Goal: Information Seeking & Learning: Learn about a topic

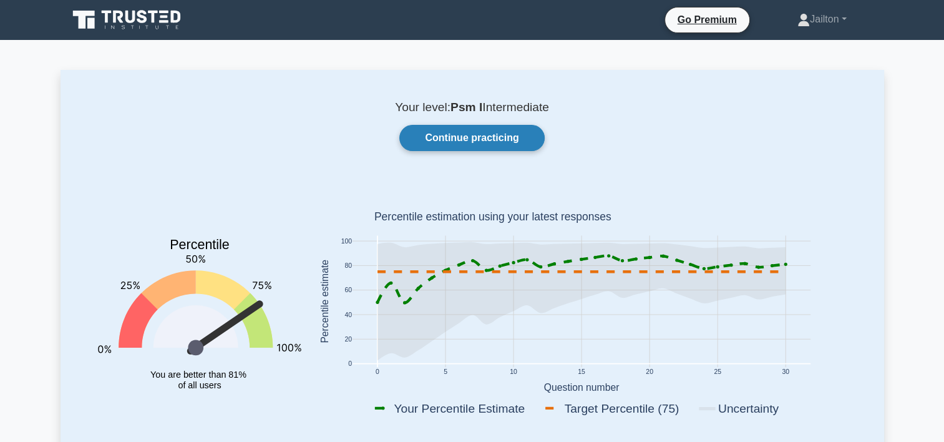
click at [493, 135] on link "Continue practicing" at bounding box center [471, 138] width 145 height 26
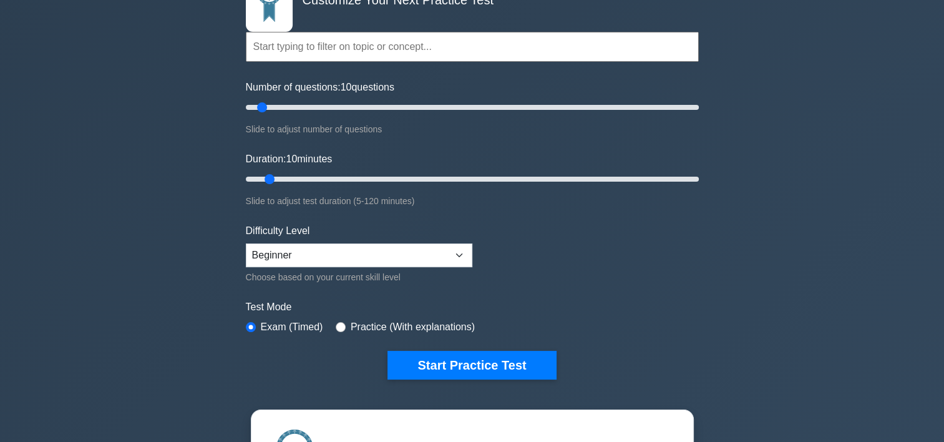
scroll to position [125, 0]
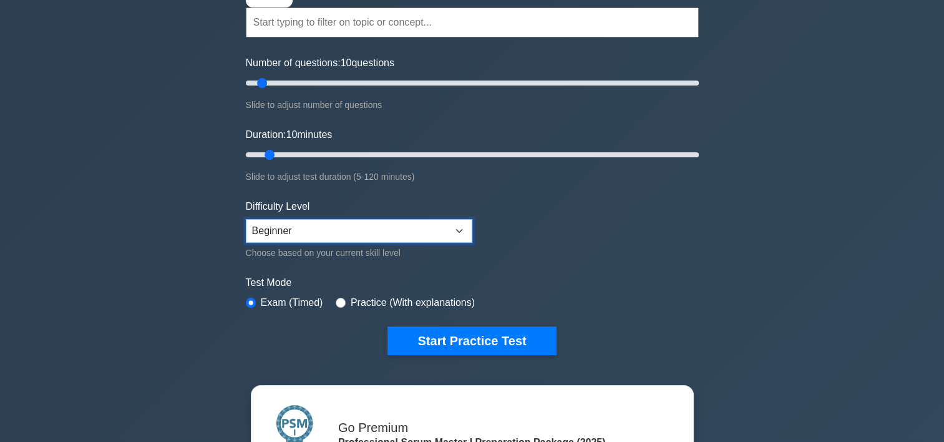
click at [453, 227] on select "Beginner Intermediate Expert" at bounding box center [359, 231] width 226 height 24
select select "intermediate"
click at [246, 219] on select "Beginner Intermediate Expert" at bounding box center [359, 231] width 226 height 24
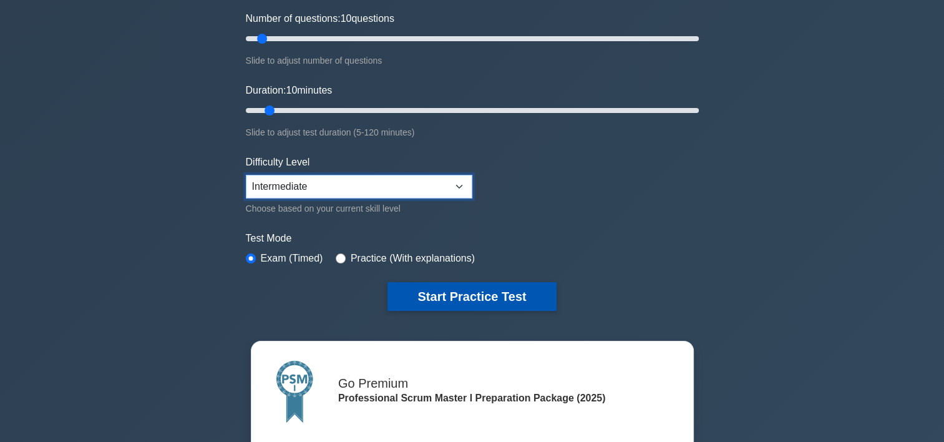
scroll to position [250, 0]
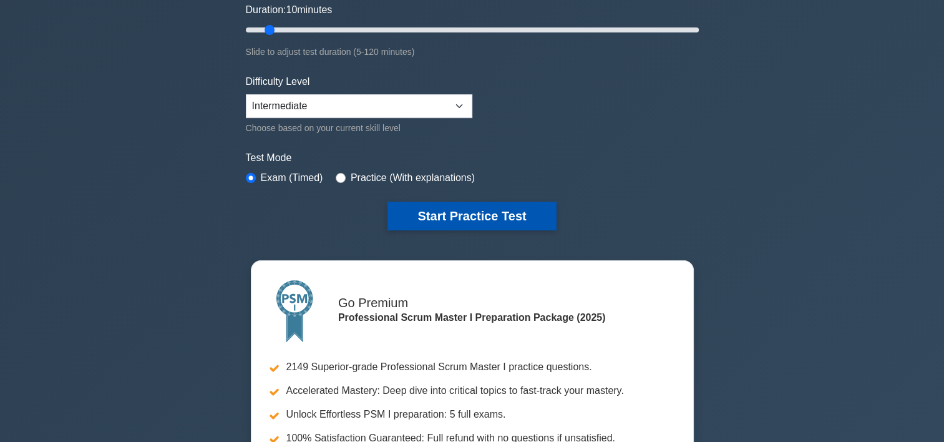
click at [498, 215] on button "Start Practice Test" at bounding box center [471, 215] width 168 height 29
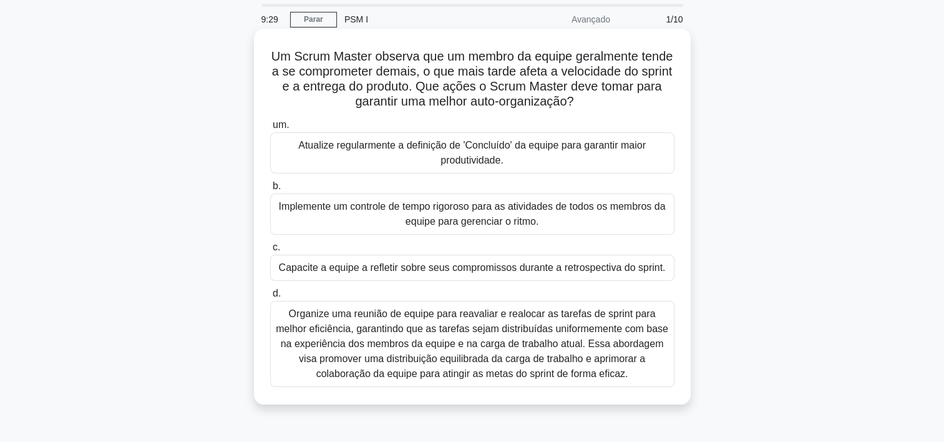
scroll to position [62, 0]
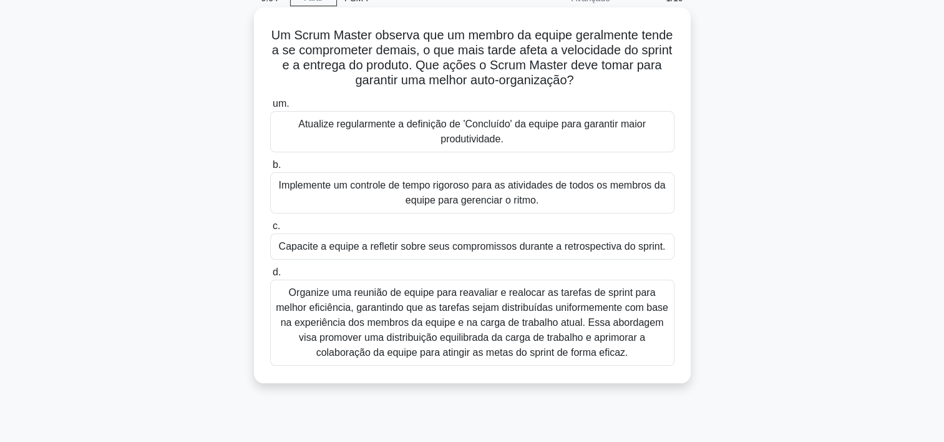
click at [476, 246] on div "Capacite a equipe a refletir sobre seus compromissos durante a retrospectiva do…" at bounding box center [472, 246] width 404 height 26
click at [270, 230] on input "c. Capacite a equipe a refletir sobre seus compromissos durante a retrospectiva…" at bounding box center [270, 226] width 0 height 8
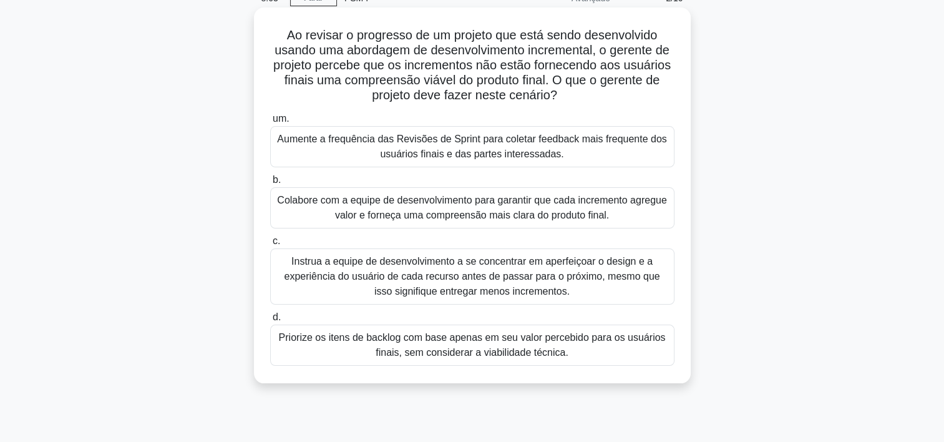
click at [451, 216] on div "Colabore com a equipe de desenvolvimento para garantir que cada incremento agre…" at bounding box center [472, 207] width 404 height 41
click at [270, 184] on input "b. Colabore com a equipe de desenvolvimento para garantir que cada incremento a…" at bounding box center [270, 180] width 0 height 8
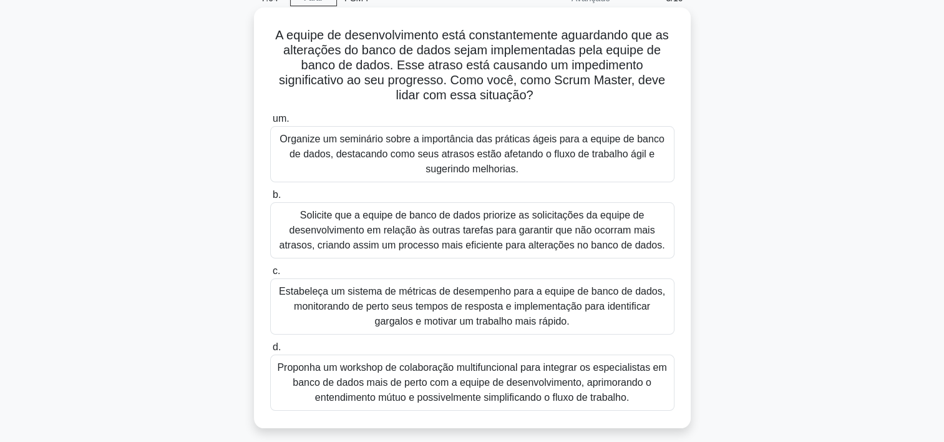
click at [388, 372] on div "Proponha um workshop de colaboração multifuncional para integrar os especialist…" at bounding box center [472, 382] width 404 height 56
click at [270, 351] on input "d. Proponha um workshop de colaboração multifuncional para integrar os especial…" at bounding box center [270, 347] width 0 height 8
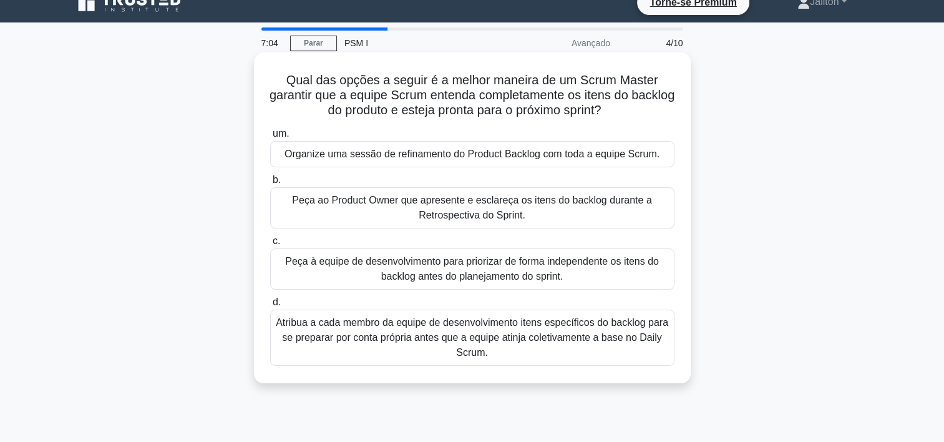
scroll to position [0, 0]
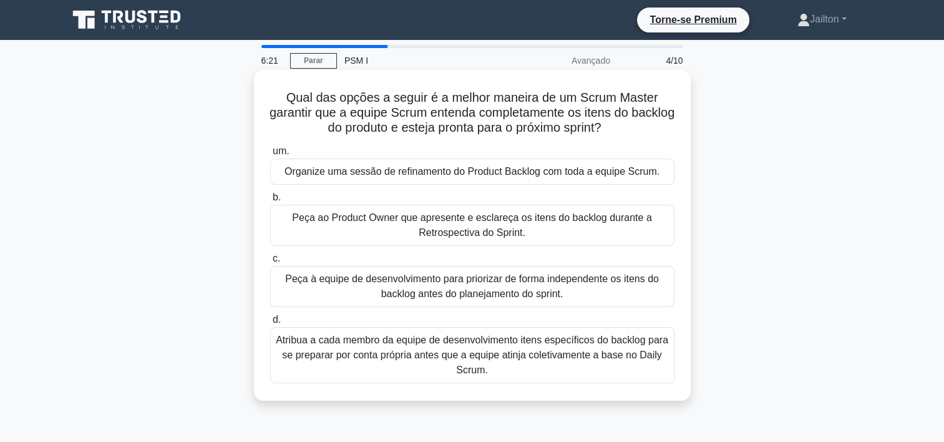
click at [469, 171] on div "Organize uma sessão de refinamento do Product Backlog com toda a equipe Scrum." at bounding box center [472, 171] width 404 height 26
click at [270, 155] on input "um. Organize uma sessão de refinamento do Product Backlog com toda a equipe Scr…" at bounding box center [270, 151] width 0 height 8
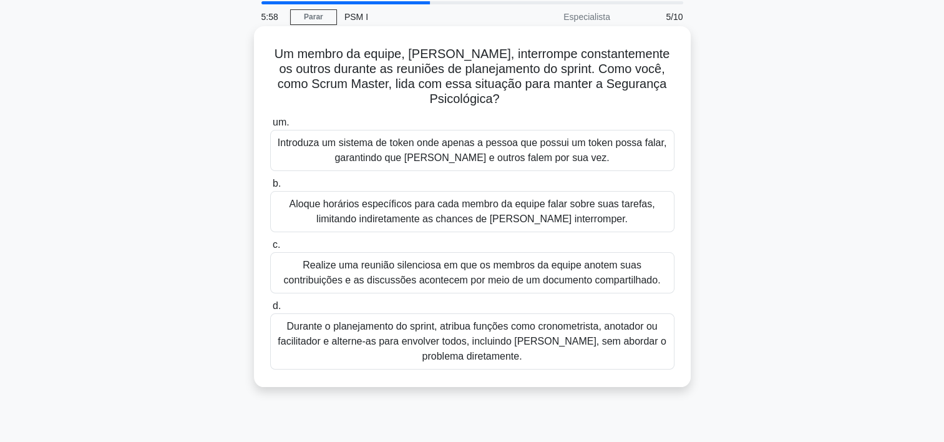
scroll to position [62, 0]
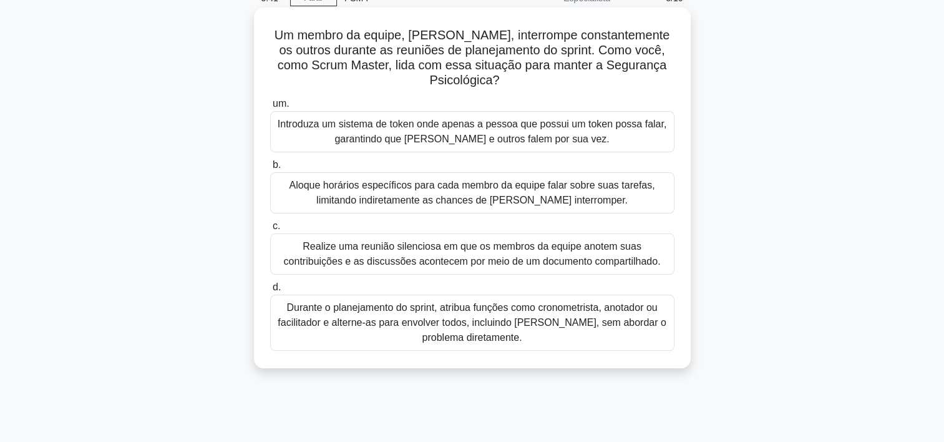
click at [440, 130] on div "Introduza um sistema de token onde apenas a pessoa que possui um token possa fa…" at bounding box center [472, 131] width 404 height 41
click at [270, 108] on input "um. Introduza um sistema de token onde apenas a pessoa que possui um token poss…" at bounding box center [270, 104] width 0 height 8
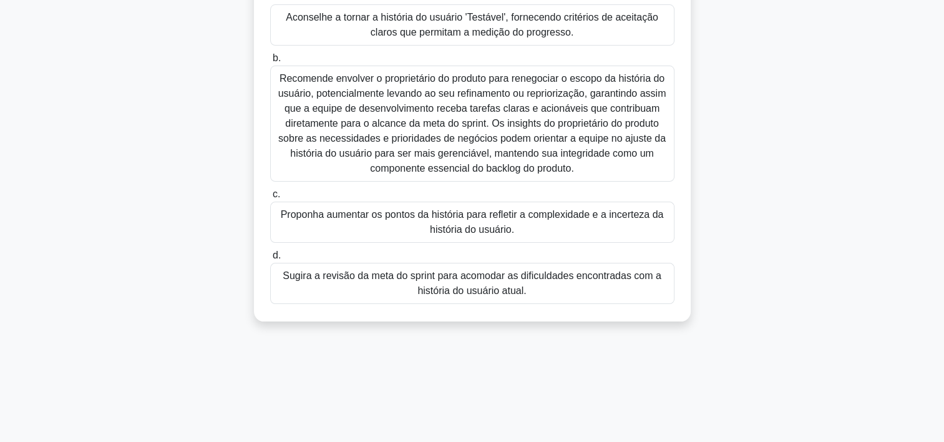
scroll to position [187, 0]
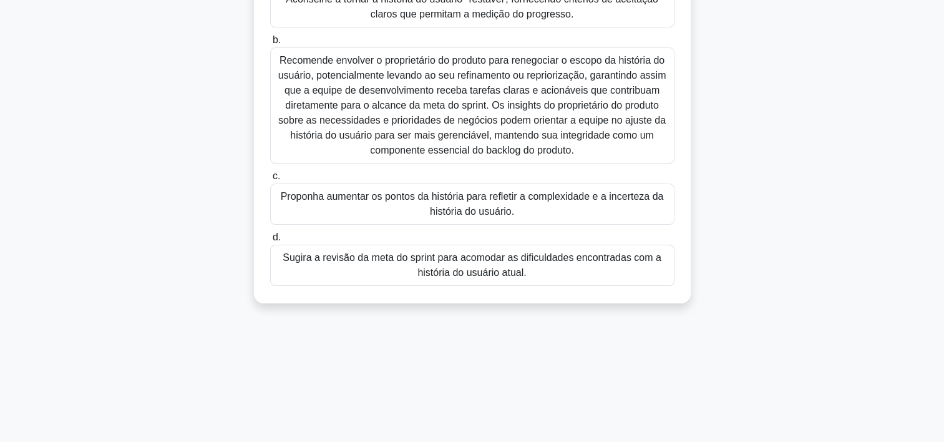
click at [462, 258] on div "Sugira a revisão da meta do sprint para acomodar as dificuldades encontradas co…" at bounding box center [472, 265] width 404 height 41
click at [270, 241] on input "d. Sugira a revisão da meta do sprint para acomodar as dificuldades encontradas…" at bounding box center [270, 237] width 0 height 8
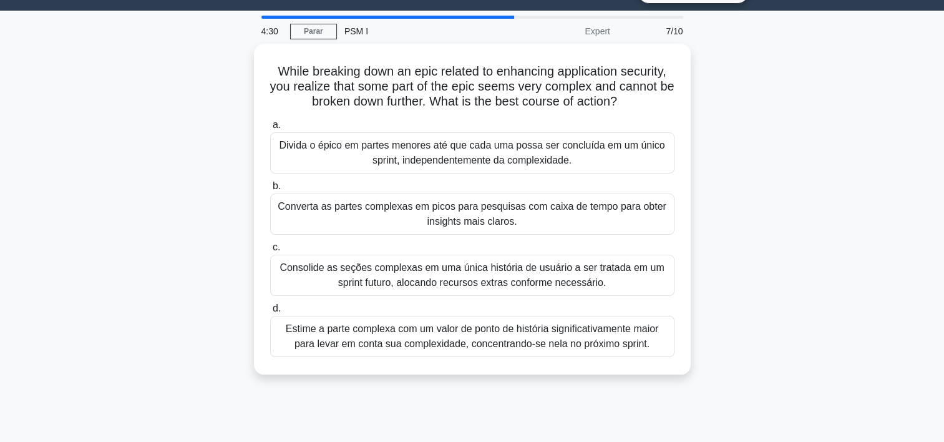
scroll to position [0, 0]
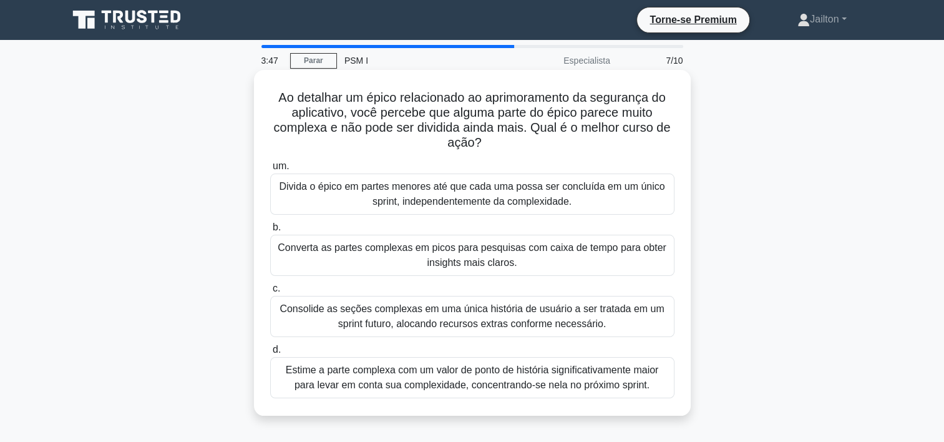
drag, startPoint x: 475, startPoint y: 98, endPoint x: 497, endPoint y: 142, distance: 49.4
click at [497, 142] on h5 "Ao detalhar um épico relacionado ao aprimoramento da segurança do aplicativo, v…" at bounding box center [472, 120] width 407 height 61
click at [467, 192] on div "Divida o épico em partes menores até que cada uma possa ser concluída em um úni…" at bounding box center [472, 193] width 404 height 41
click at [270, 170] on input "um. Divida o épico em partes menores até que cada uma possa ser concluída em um…" at bounding box center [270, 166] width 0 height 8
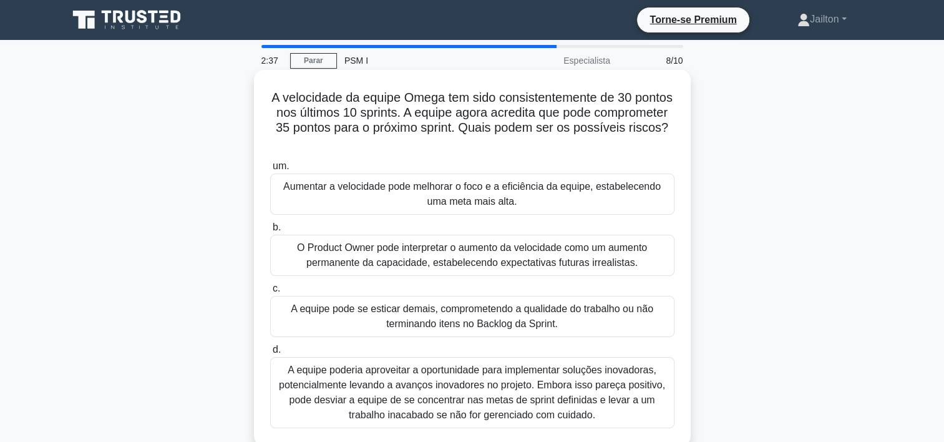
click at [498, 193] on div "Aumentar a velocidade pode melhorar o foco e a eficiência da equipe, estabelece…" at bounding box center [472, 193] width 404 height 41
click at [270, 170] on input "um. Aumentar a velocidade pode melhorar o foco e a eficiência da equipe, estabe…" at bounding box center [270, 166] width 0 height 8
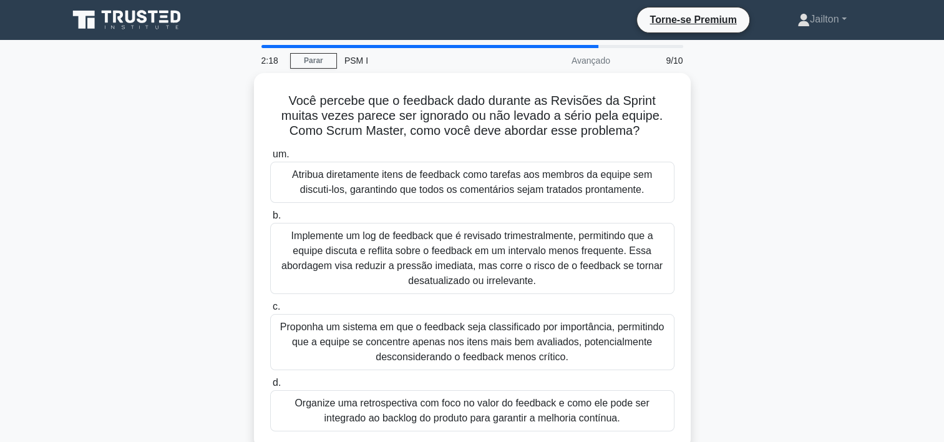
scroll to position [62, 0]
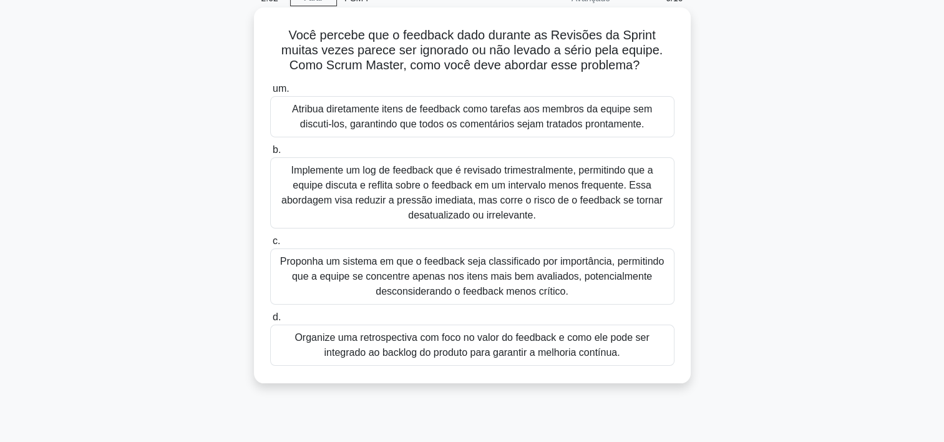
click at [482, 349] on div "Organize uma retrospectiva com foco no valor do feedback e como ele pode ser in…" at bounding box center [472, 344] width 404 height 41
click at [270, 321] on input "d. Organize uma retrospectiva com foco no valor do feedback e como ele pode ser…" at bounding box center [270, 317] width 0 height 8
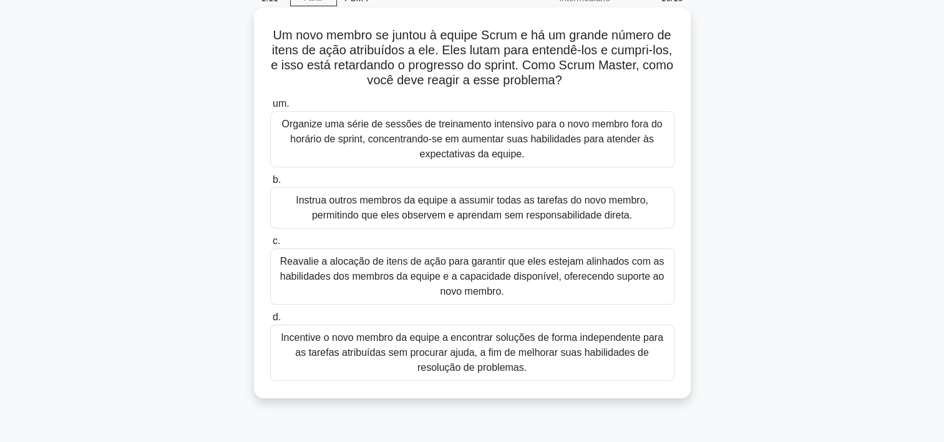
click at [492, 273] on div "Reavalie a alocação de itens de ação para garantir que eles estejam alinhados c…" at bounding box center [472, 276] width 404 height 56
click at [270, 245] on input "c. Reavalie a alocação de itens de ação para garantir que eles estejam alinhado…" at bounding box center [270, 241] width 0 height 8
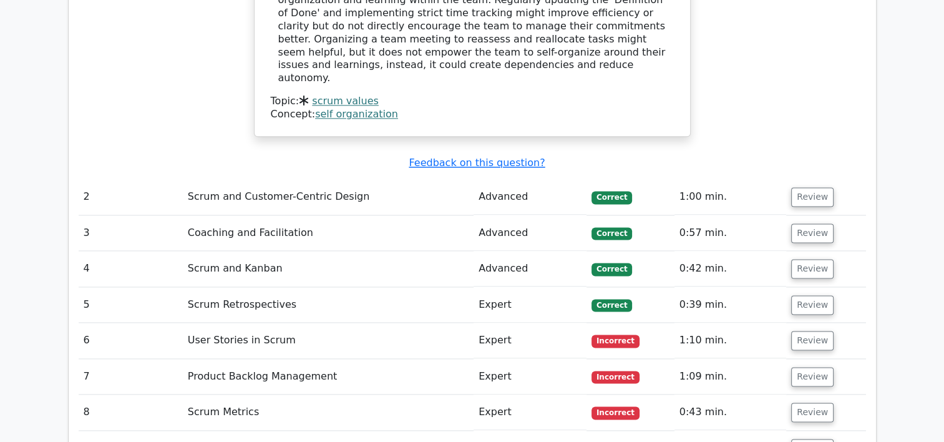
scroll to position [1622, 0]
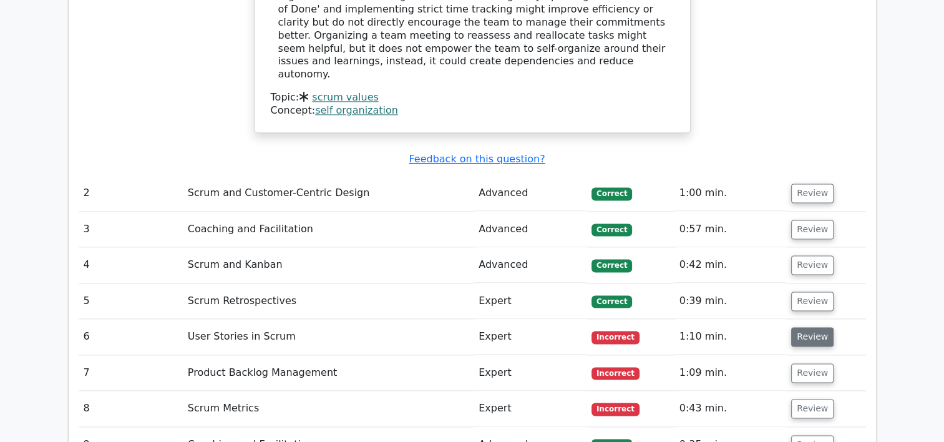
click at [807, 327] on button "Review" at bounding box center [812, 336] width 42 height 19
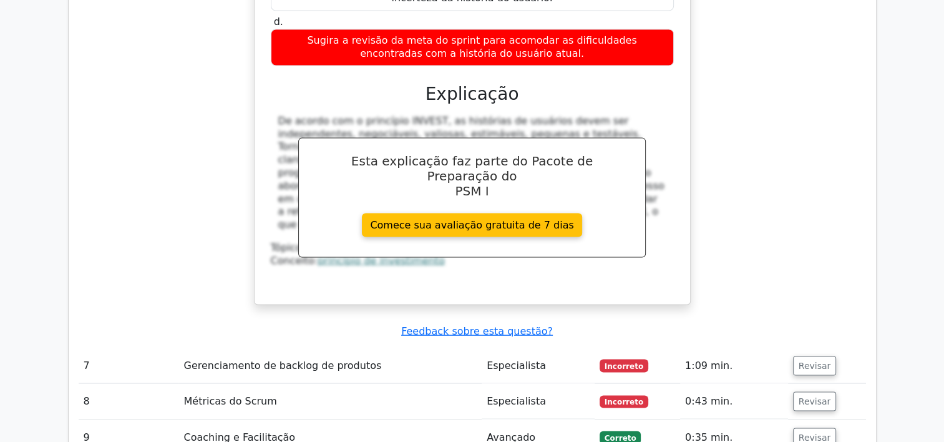
scroll to position [2308, 0]
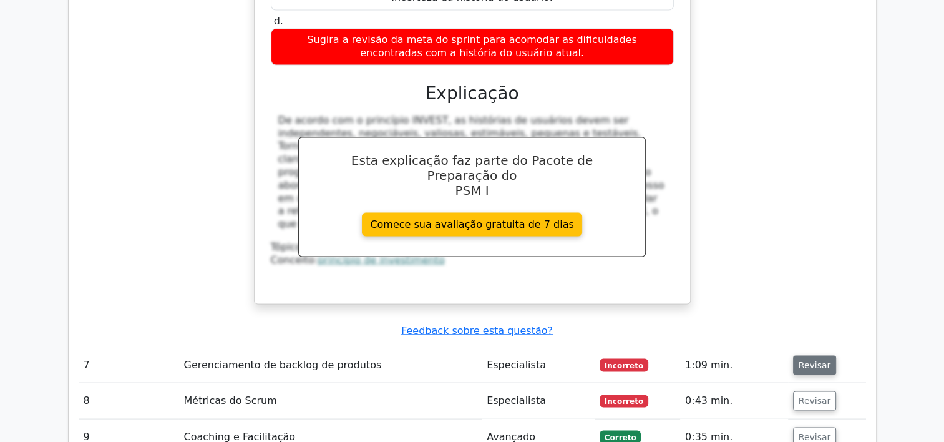
click at [808, 355] on button "Revisar" at bounding box center [815, 364] width 44 height 19
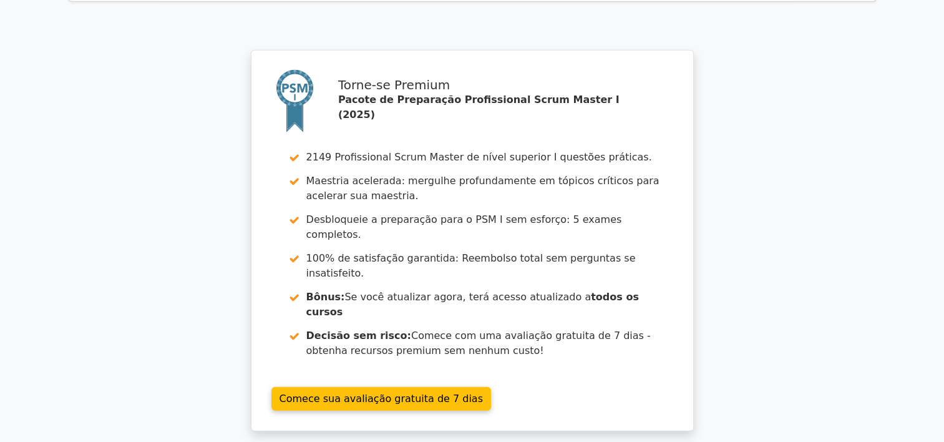
scroll to position [3551, 0]
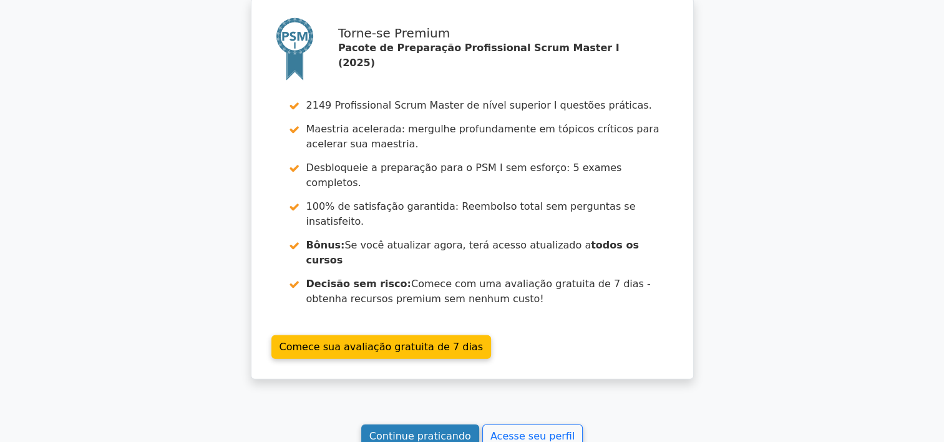
click at [447, 424] on link "Continue praticando" at bounding box center [420, 436] width 118 height 24
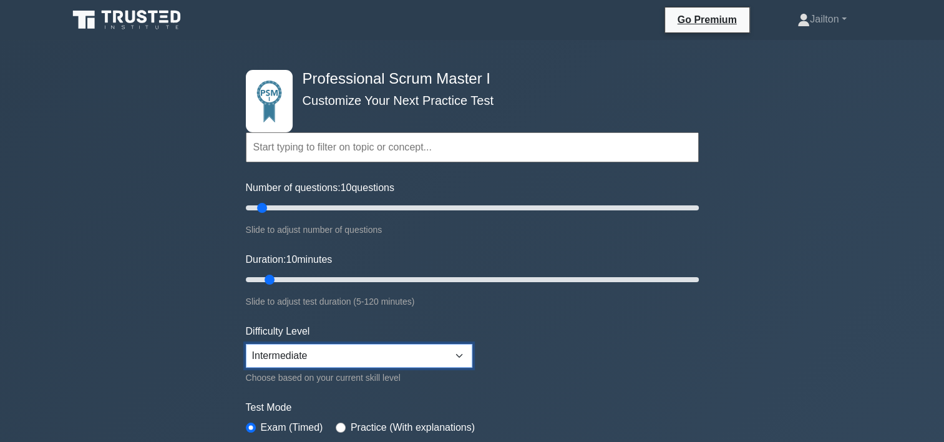
click at [399, 357] on select "Beginner Intermediate Expert" at bounding box center [359, 356] width 226 height 24
select select "expert"
click at [246, 344] on select "Beginner Intermediate Expert" at bounding box center [359, 356] width 226 height 24
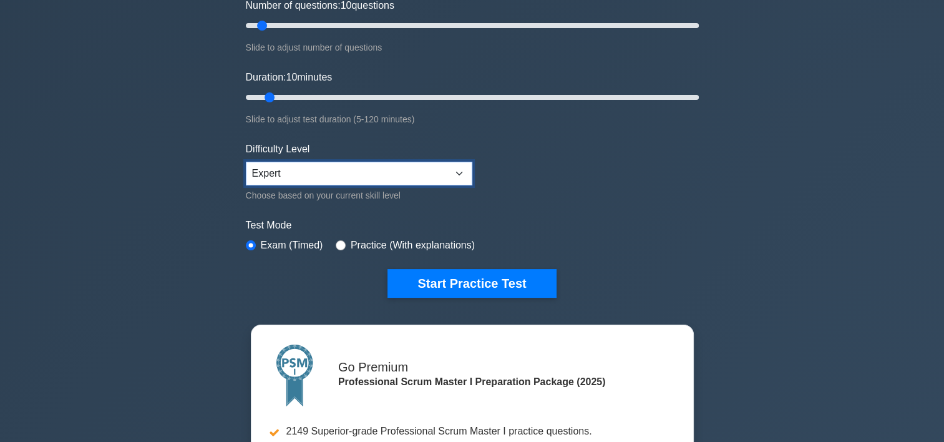
scroll to position [250, 0]
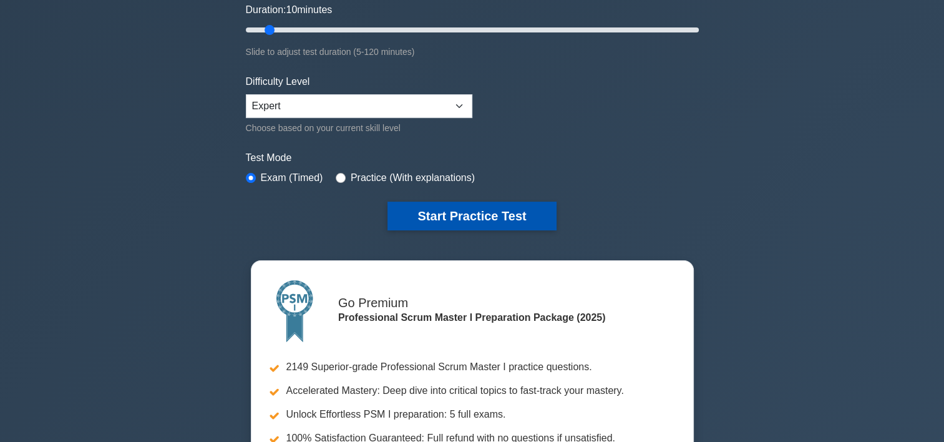
click at [492, 206] on button "Start Practice Test" at bounding box center [471, 215] width 168 height 29
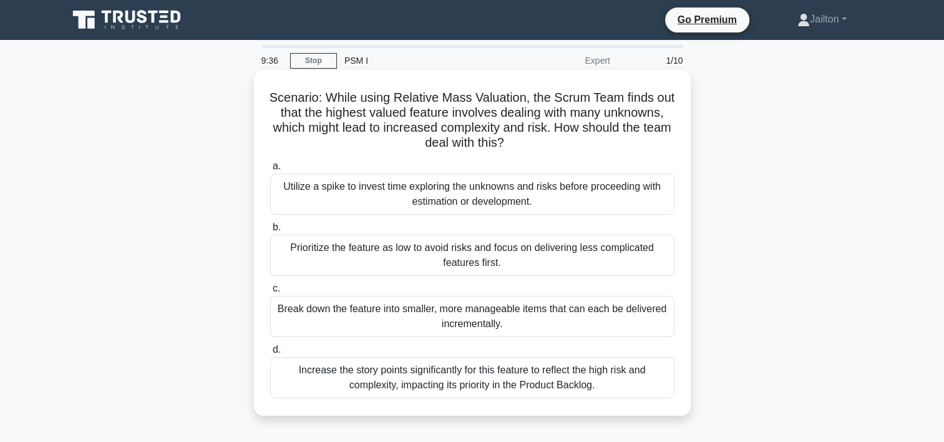
click at [334, 195] on div "Utilize a spike to invest time exploring the unknowns and risks before proceedi…" at bounding box center [472, 193] width 404 height 41
click at [270, 170] on input "a. Utilize a spike to invest time exploring the unknowns and risks before proce…" at bounding box center [270, 166] width 0 height 8
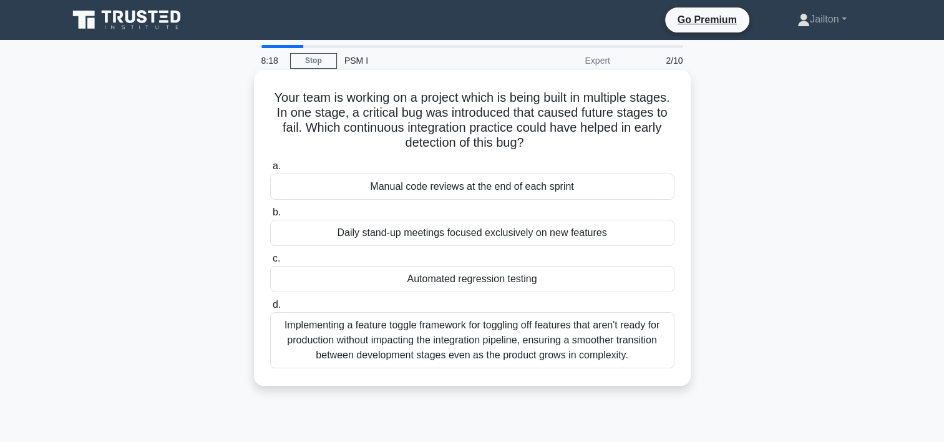
click at [396, 188] on div "Manual code reviews at the end of each sprint" at bounding box center [472, 186] width 404 height 26
click at [270, 170] on input "a. Manual code reviews at the end of each sprint" at bounding box center [270, 166] width 0 height 8
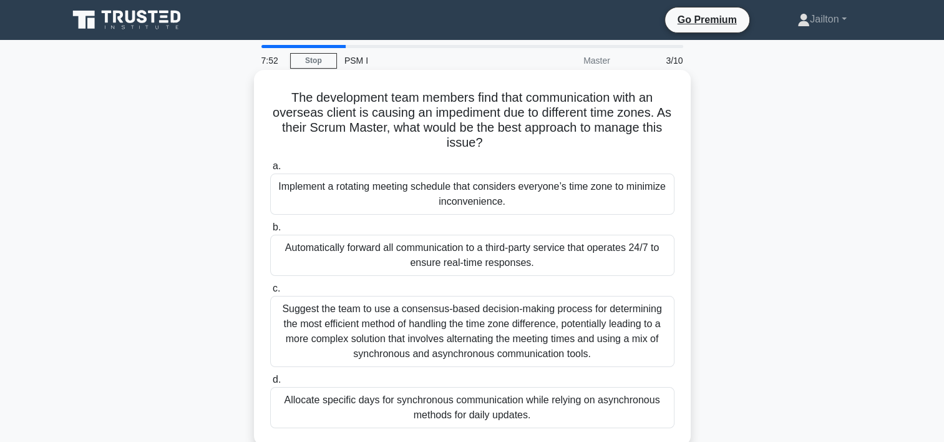
click at [347, 339] on div "Suggest the team to use a consensus-based decision-making process for determini…" at bounding box center [472, 331] width 404 height 71
click at [270, 293] on input "c. Suggest the team to use a consensus-based decision-making process for determ…" at bounding box center [270, 288] width 0 height 8
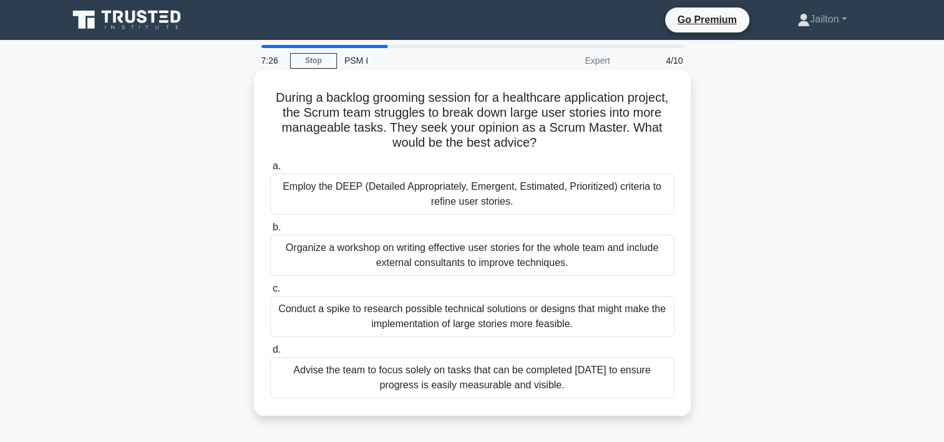
click at [340, 192] on div "Employ the DEEP (Detailed Appropriately, Emergent, Estimated, Prioritized) crit…" at bounding box center [472, 193] width 404 height 41
click at [270, 170] on input "a. Employ the DEEP (Detailed Appropriately, Emergent, Estimated, Prioritized) c…" at bounding box center [270, 166] width 0 height 8
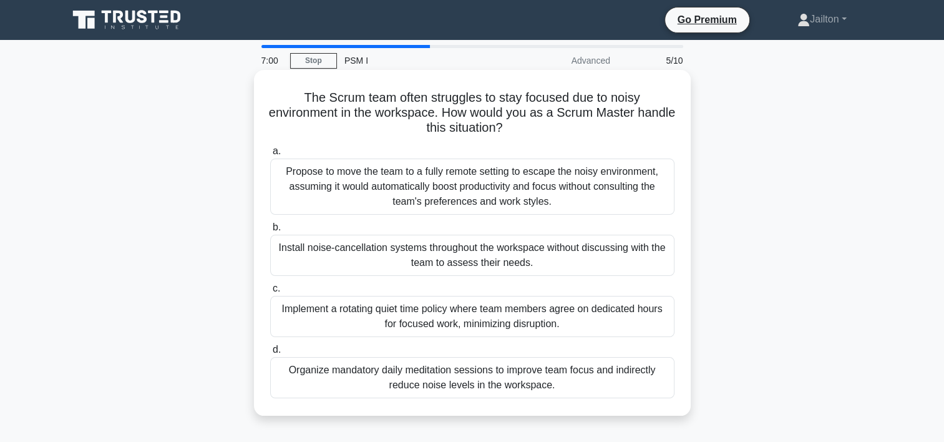
click at [385, 312] on div "Implement a rotating quiet time policy where team members agree on dedicated ho…" at bounding box center [472, 316] width 404 height 41
click at [270, 293] on input "c. Implement a rotating quiet time policy where team members agree on dedicated…" at bounding box center [270, 288] width 0 height 8
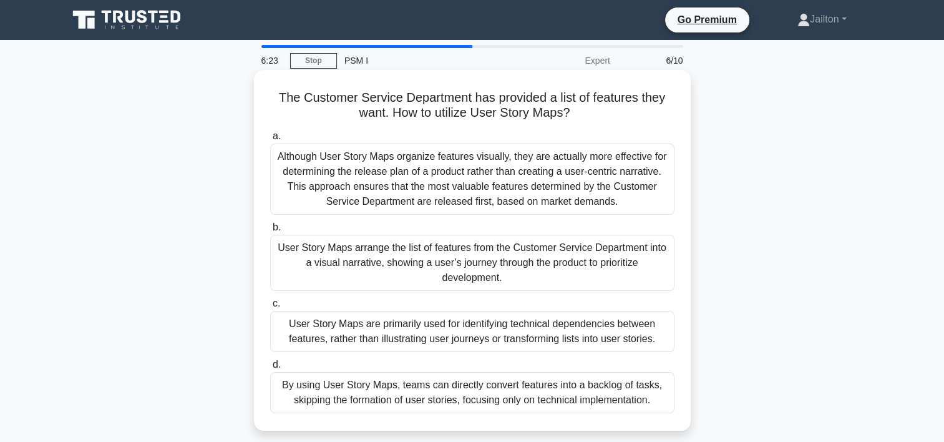
click at [366, 262] on div "User Story Maps arrange the list of features from the Customer Service Departme…" at bounding box center [472, 263] width 404 height 56
click at [270, 231] on input "b. User Story Maps arrange the list of features from the Customer Service Depar…" at bounding box center [270, 227] width 0 height 8
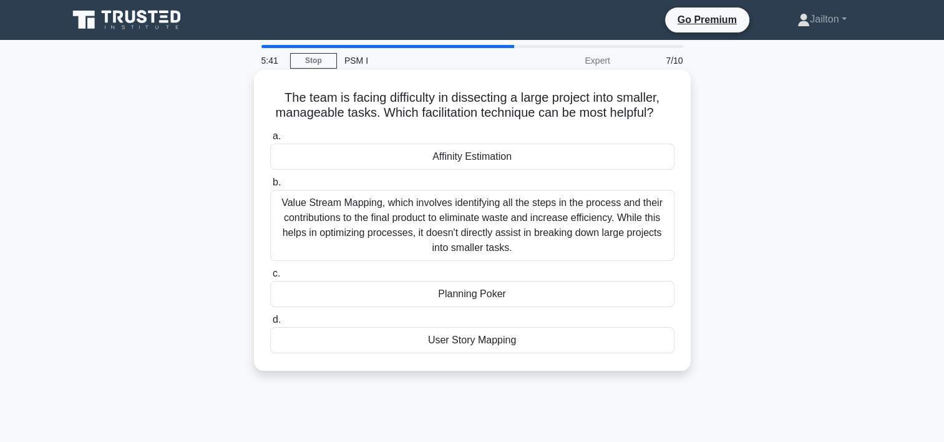
click at [472, 296] on div "Planning Poker" at bounding box center [472, 294] width 404 height 26
click at [270, 278] on input "c. Planning Poker" at bounding box center [270, 273] width 0 height 8
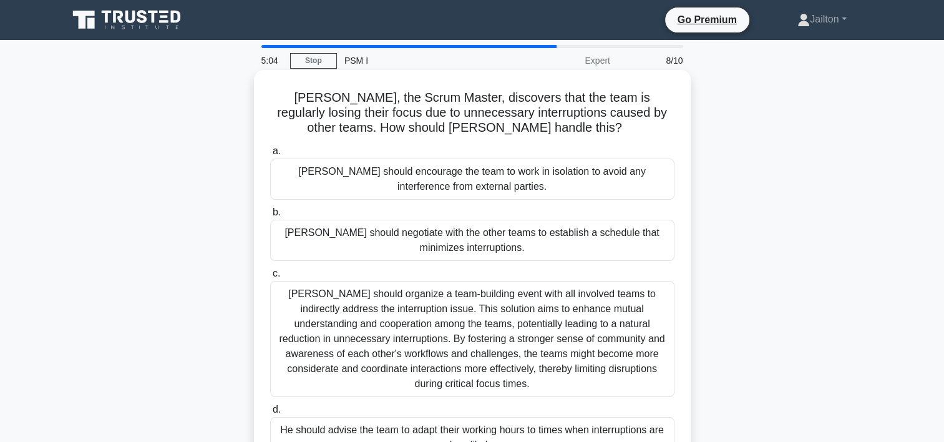
click at [415, 334] on div "Tom should organize a team-building event with all involved teams to indirectly…" at bounding box center [472, 339] width 404 height 116
click at [270, 278] on input "c. Tom should organize a team-building event with all involved teams to indirec…" at bounding box center [270, 273] width 0 height 8
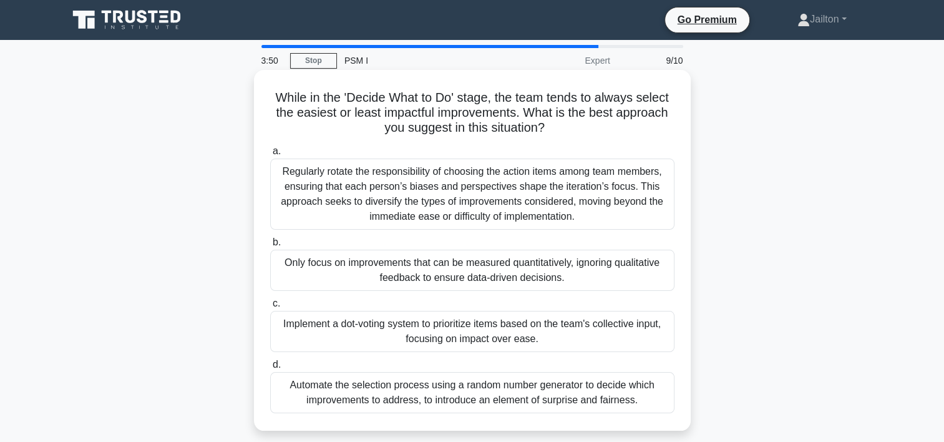
click at [385, 332] on div "Implement a dot-voting system to prioritize items based on the team's collectiv…" at bounding box center [472, 331] width 404 height 41
click at [270, 308] on input "c. Implement a dot-voting system to prioritize items based on the team's collec…" at bounding box center [270, 303] width 0 height 8
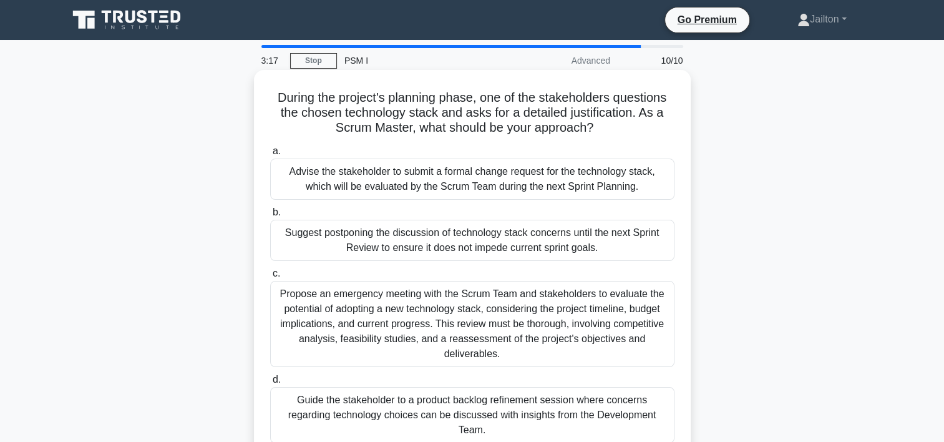
click at [399, 402] on div "Guide the stakeholder to a product backlog refinement session where concerns re…" at bounding box center [472, 415] width 404 height 56
click at [270, 384] on input "d. Guide the stakeholder to a product backlog refinement session where concerns…" at bounding box center [270, 380] width 0 height 8
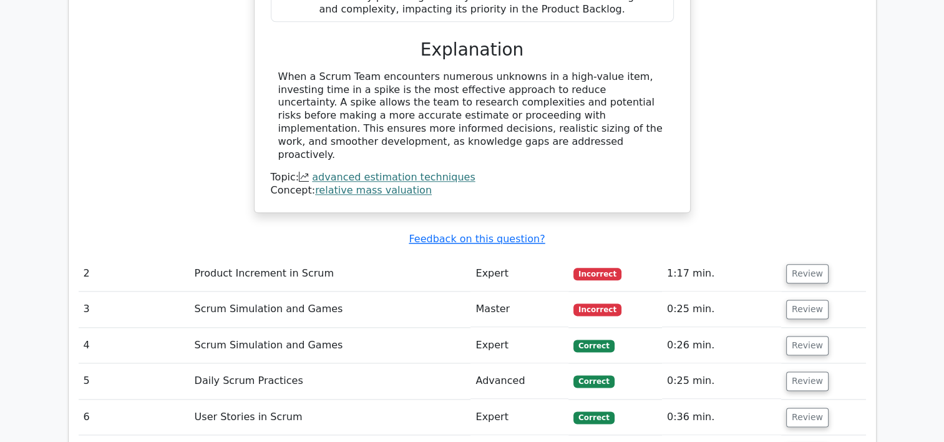
scroll to position [1560, 0]
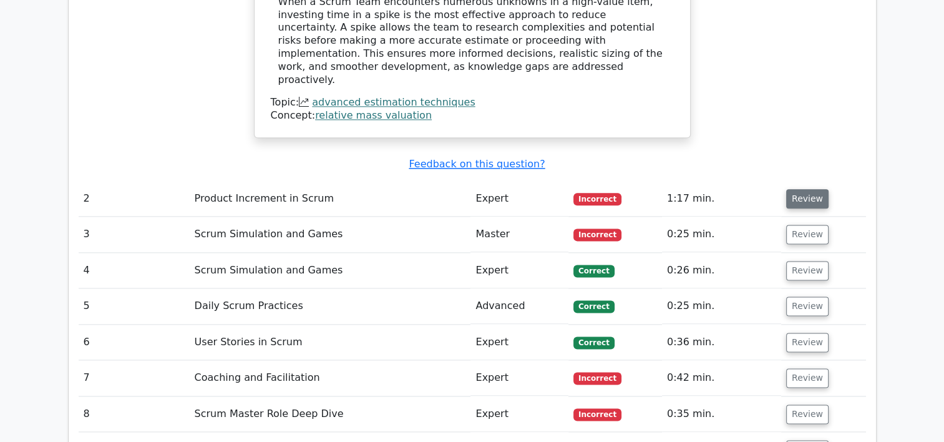
click at [806, 189] on button "Review" at bounding box center [807, 198] width 42 height 19
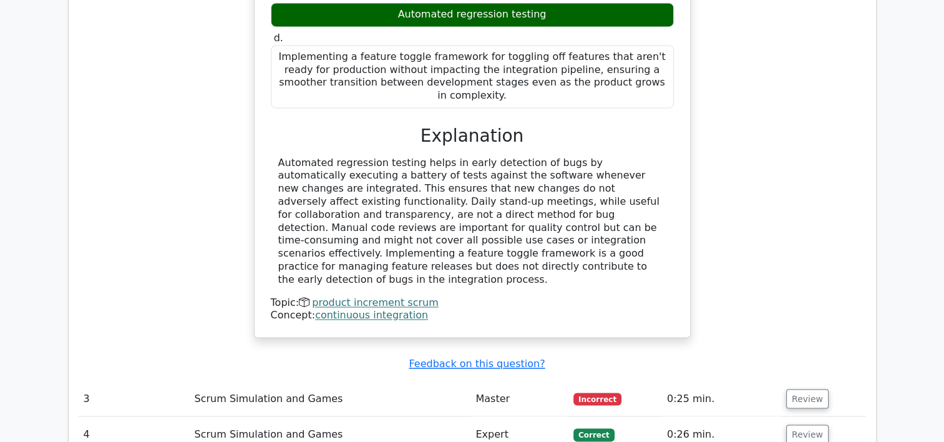
scroll to position [2059, 0]
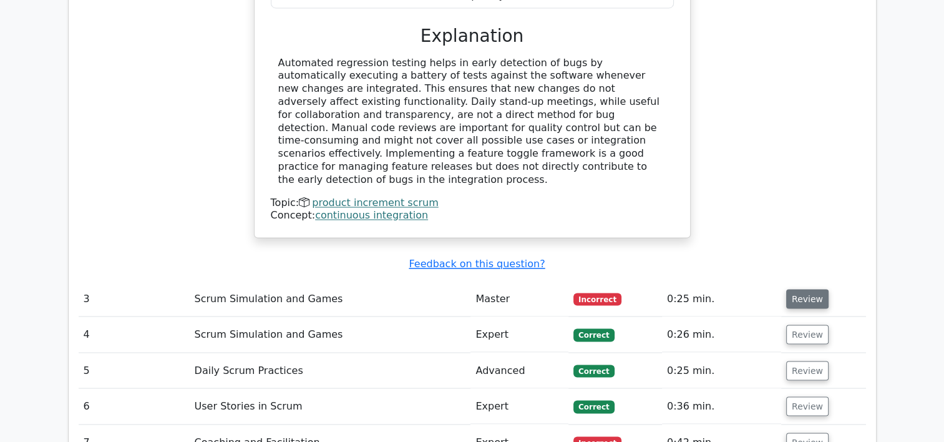
click at [800, 289] on button "Review" at bounding box center [807, 298] width 42 height 19
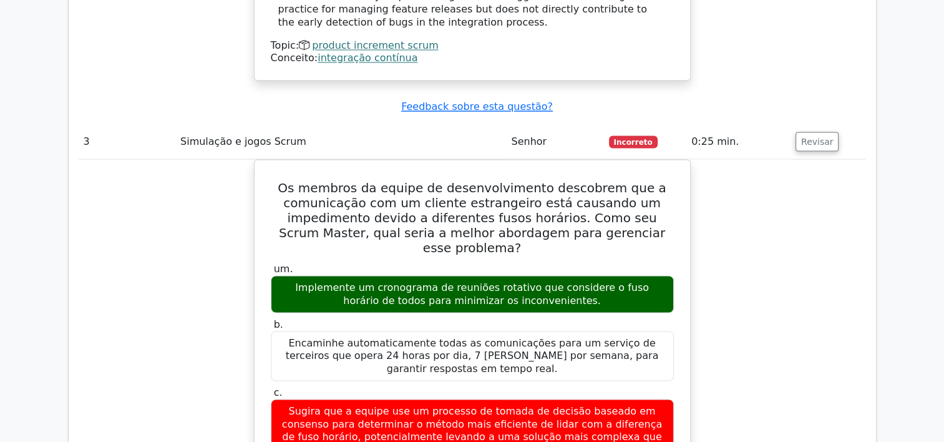
scroll to position [2246, 0]
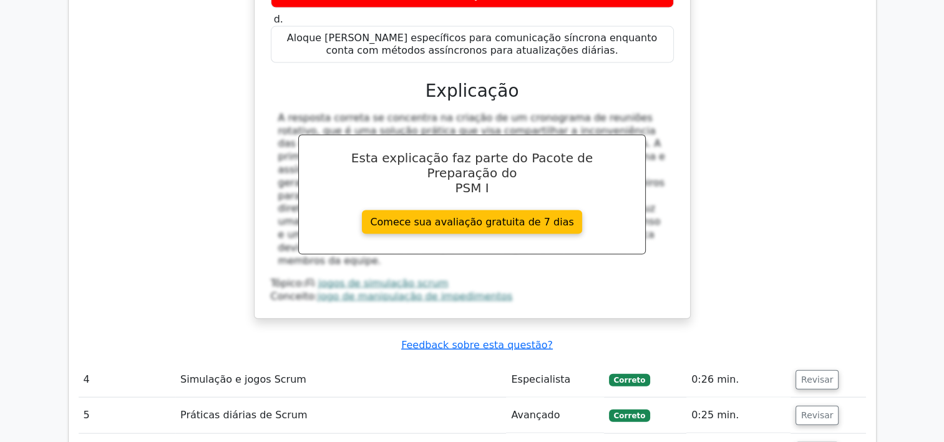
scroll to position [2807, 0]
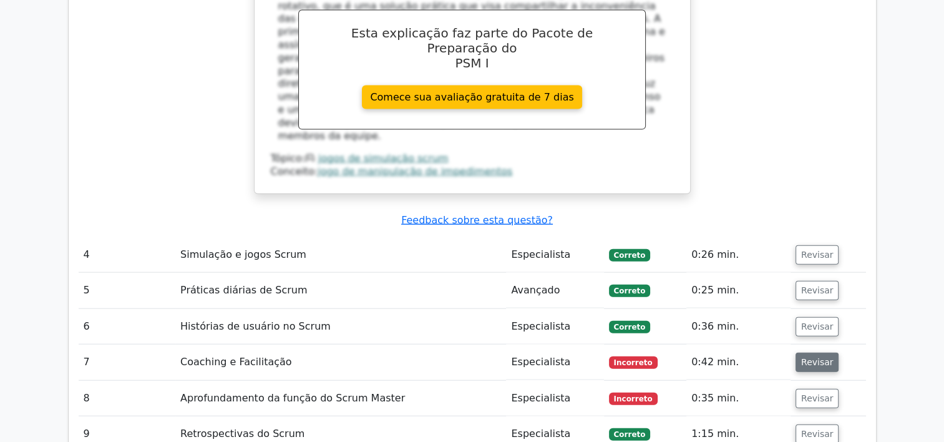
click at [818, 352] on button "Revisar" at bounding box center [817, 361] width 44 height 19
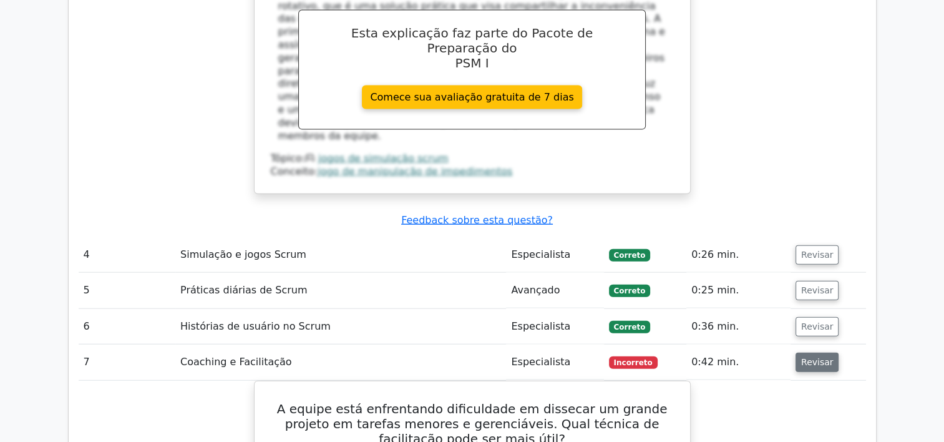
click at [815, 352] on button "Revisar" at bounding box center [817, 361] width 44 height 19
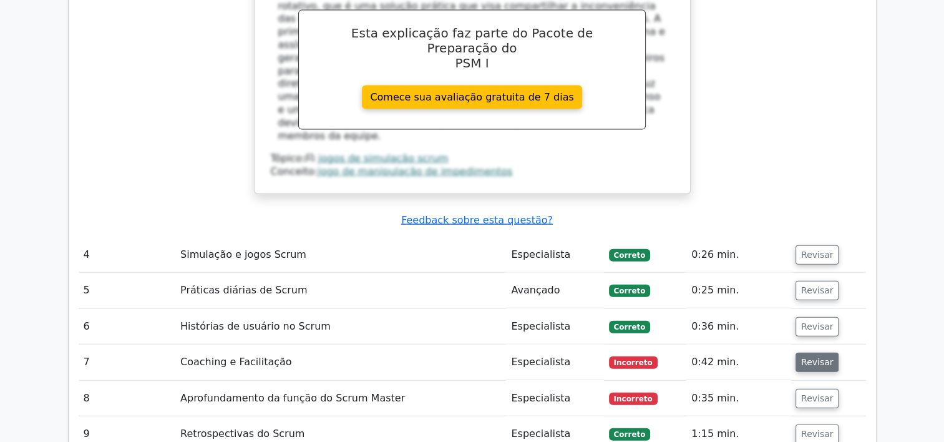
click at [813, 352] on button "Revisar" at bounding box center [817, 361] width 44 height 19
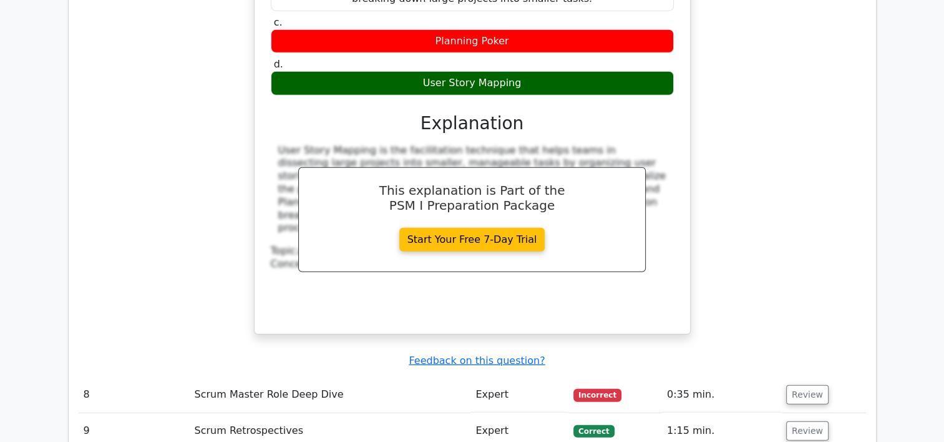
scroll to position [3480, 0]
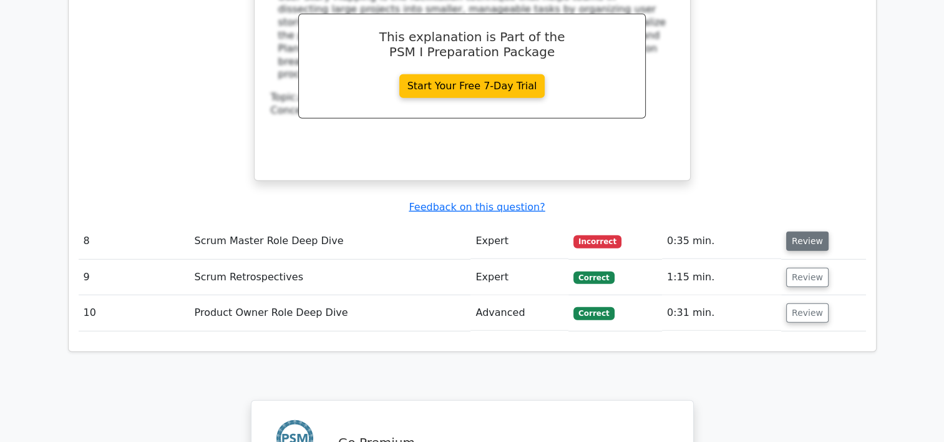
click at [801, 231] on button "Review" at bounding box center [807, 240] width 42 height 19
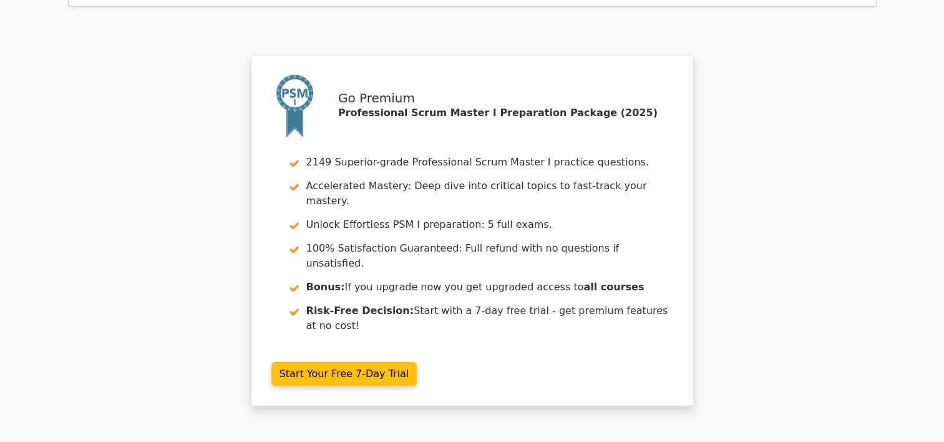
scroll to position [4487, 0]
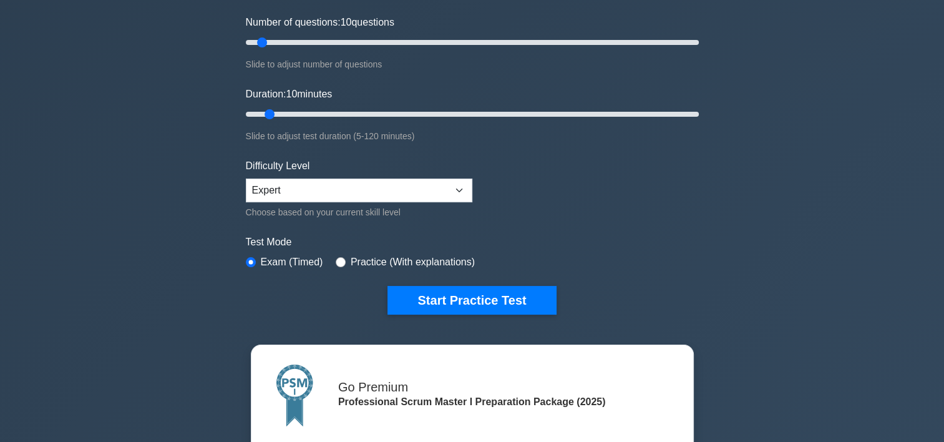
scroll to position [187, 0]
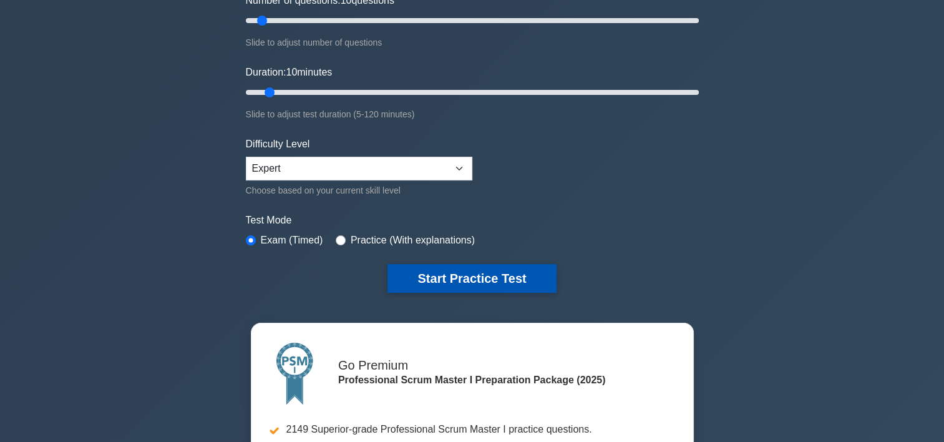
click at [464, 284] on button "Start Practice Test" at bounding box center [471, 278] width 168 height 29
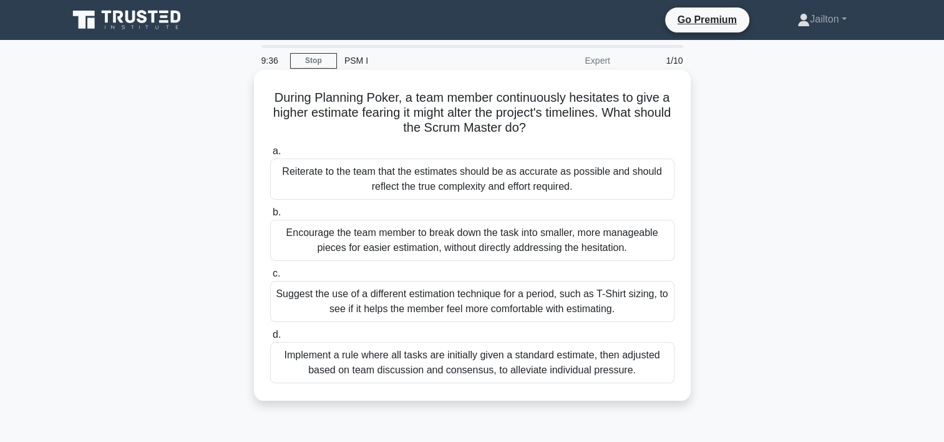
click at [346, 180] on div "Reiterate to the team that the estimates should be as accurate as possible and …" at bounding box center [472, 178] width 404 height 41
click at [270, 155] on input "a. Reiterate to the team that the estimates should be as accurate as possible a…" at bounding box center [270, 151] width 0 height 8
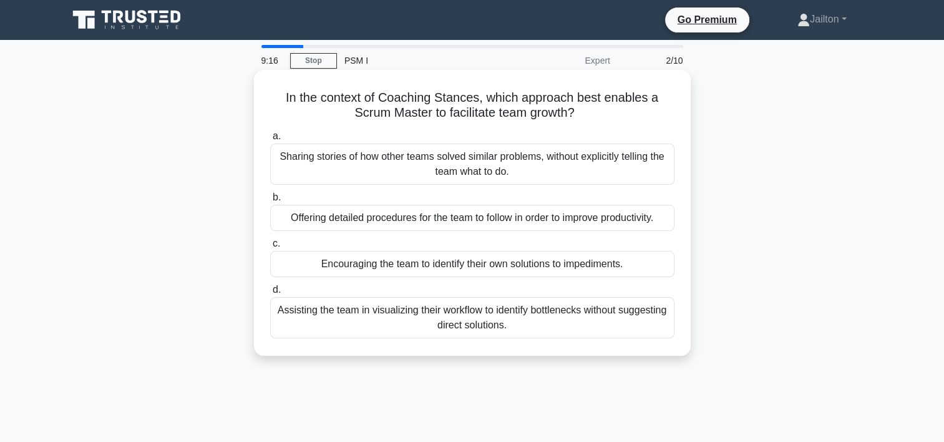
click at [349, 255] on div "Encouraging the team to identify their own solutions to impediments." at bounding box center [472, 264] width 404 height 26
click at [270, 248] on input "c. Encouraging the team to identify their own solutions to impediments." at bounding box center [270, 244] width 0 height 8
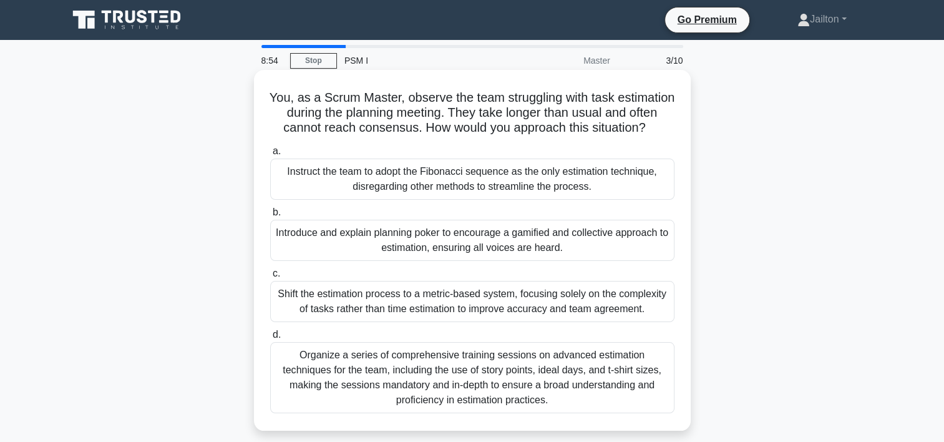
click at [336, 256] on div "Introduce and explain planning poker to encourage a gamified and collective app…" at bounding box center [472, 240] width 404 height 41
click at [270, 216] on input "b. Introduce and explain planning poker to encourage a gamified and collective …" at bounding box center [270, 212] width 0 height 8
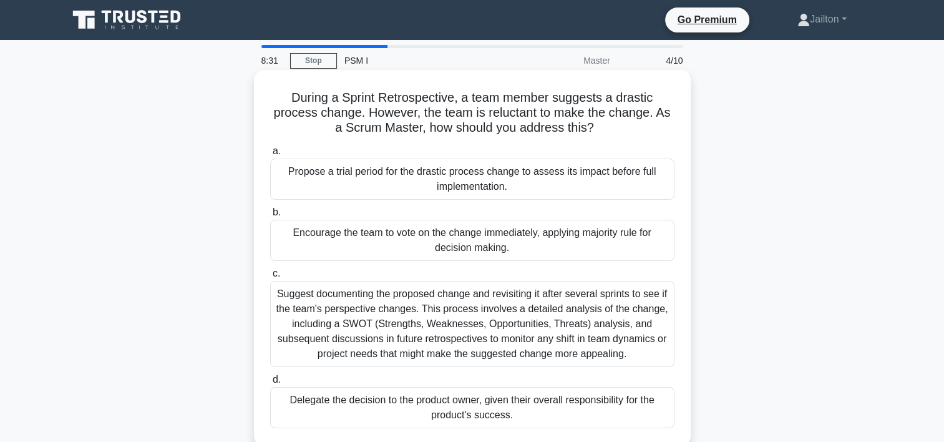
click at [340, 179] on div "Propose a trial period for the drastic process change to assess its impact befo…" at bounding box center [472, 178] width 404 height 41
click at [270, 155] on input "a. Propose a trial period for the drastic process change to assess its impact b…" at bounding box center [270, 151] width 0 height 8
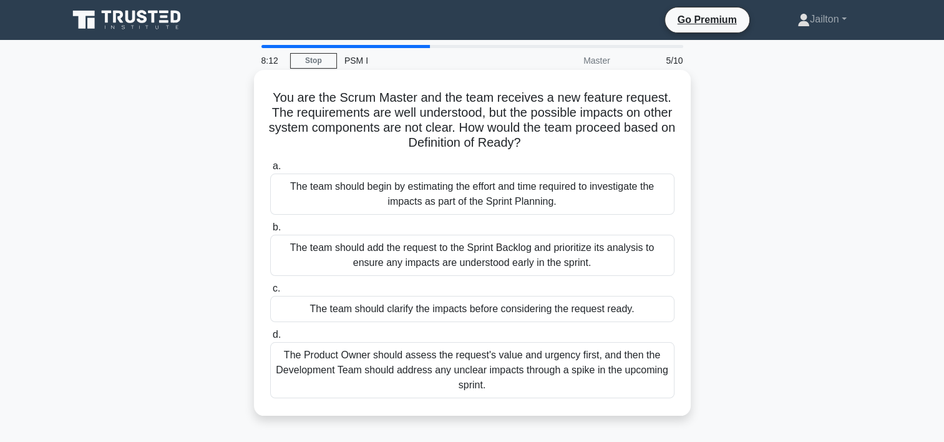
click at [348, 301] on div "The team should clarify the impacts before considering the request ready." at bounding box center [472, 309] width 404 height 26
click at [270, 293] on input "c. The team should clarify the impacts before considering the request ready." at bounding box center [270, 288] width 0 height 8
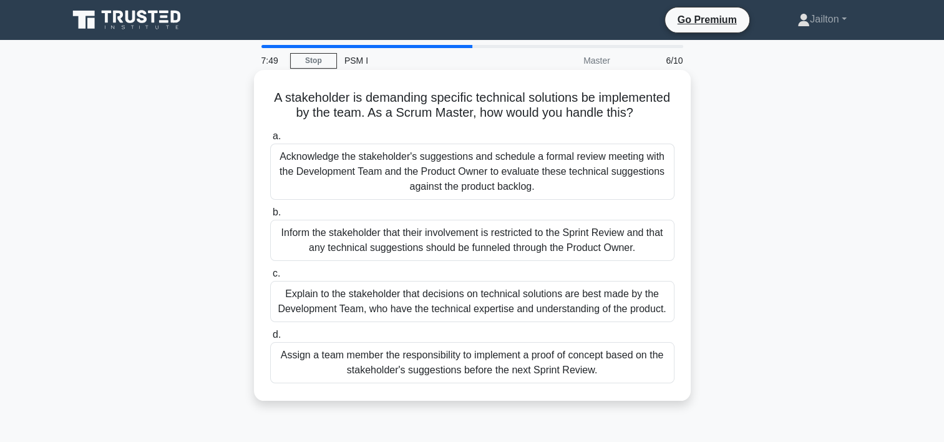
click at [353, 318] on div "Explain to the stakeholder that decisions on technical solutions are best made …" at bounding box center [472, 301] width 404 height 41
click at [270, 278] on input "c. Explain to the stakeholder that decisions on technical solutions are best ma…" at bounding box center [270, 273] width 0 height 8
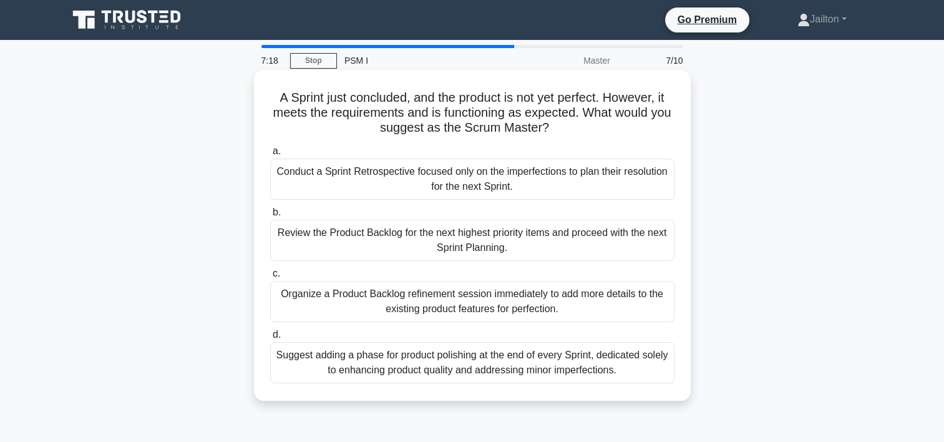
click at [360, 235] on div "Review the Product Backlog for the next highest priority items and proceed with…" at bounding box center [472, 240] width 404 height 41
click at [270, 216] on input "b. Review the Product Backlog for the next highest priority items and proceed w…" at bounding box center [270, 212] width 0 height 8
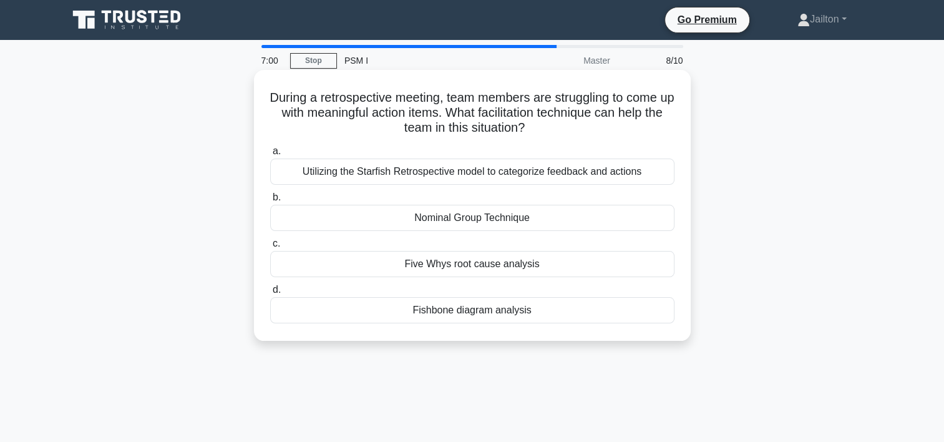
click at [329, 266] on div "Five Whys root cause analysis" at bounding box center [472, 264] width 404 height 26
click at [270, 248] on input "c. Five Whys root cause analysis" at bounding box center [270, 244] width 0 height 8
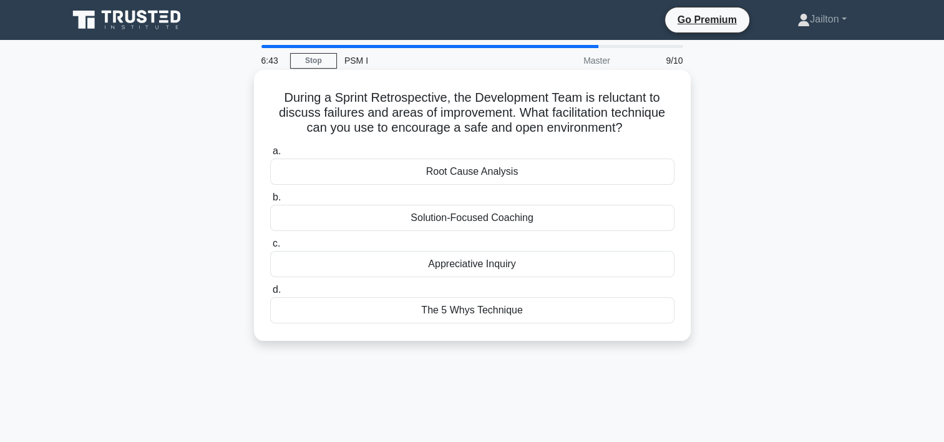
click at [449, 263] on div "Appreciative Inquiry" at bounding box center [472, 264] width 404 height 26
click at [270, 248] on input "c. Appreciative Inquiry" at bounding box center [270, 244] width 0 height 8
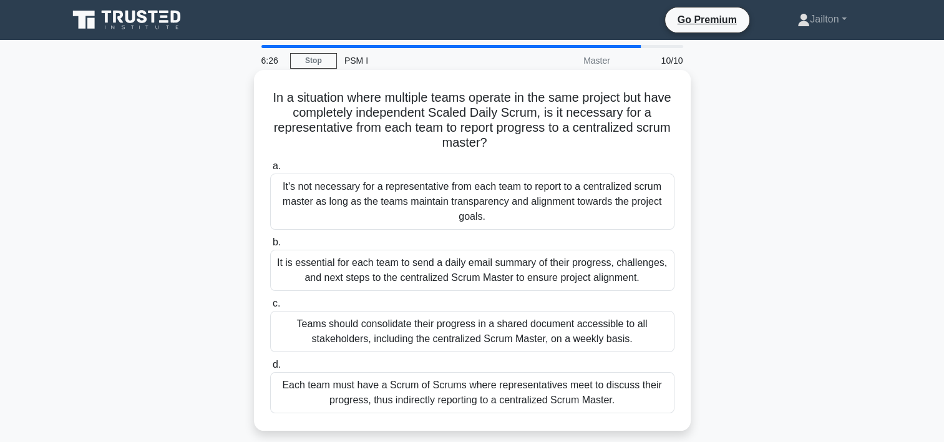
click at [367, 392] on div "Each team must have a Scrum of Scrums where representatives meet to discuss the…" at bounding box center [472, 392] width 404 height 41
click at [270, 369] on input "d. Each team must have a Scrum of Scrums where representatives meet to discuss …" at bounding box center [270, 365] width 0 height 8
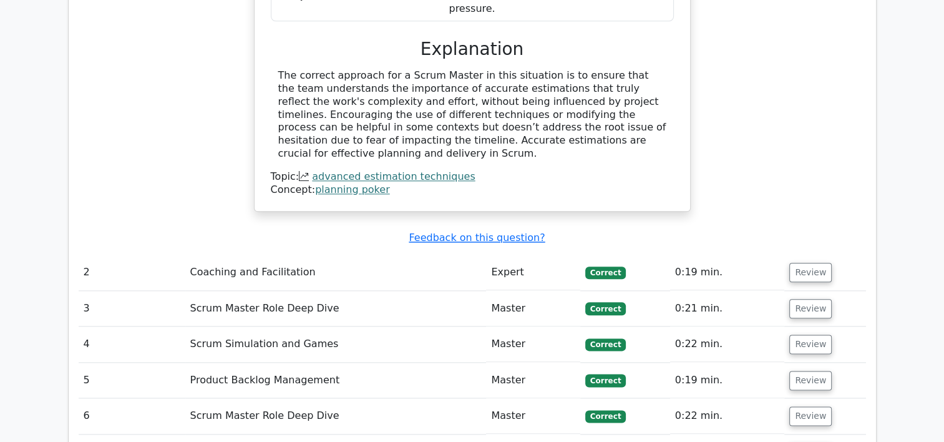
scroll to position [1560, 0]
